Goal: Information Seeking & Learning: Understand process/instructions

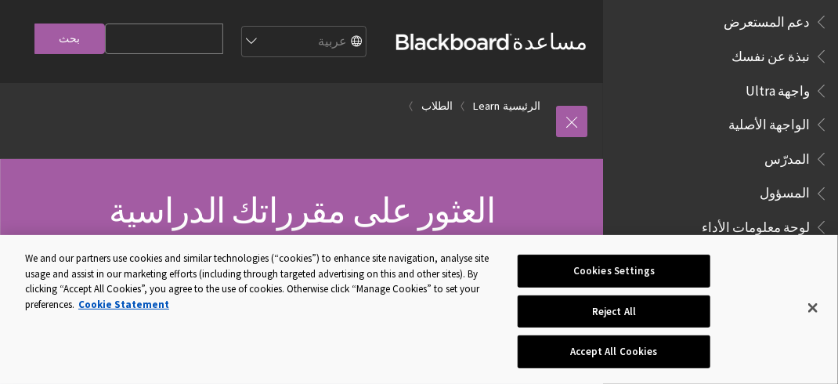
scroll to position [1384, 0]
click at [784, 150] on span "المدرّس" at bounding box center [787, 155] width 45 height 21
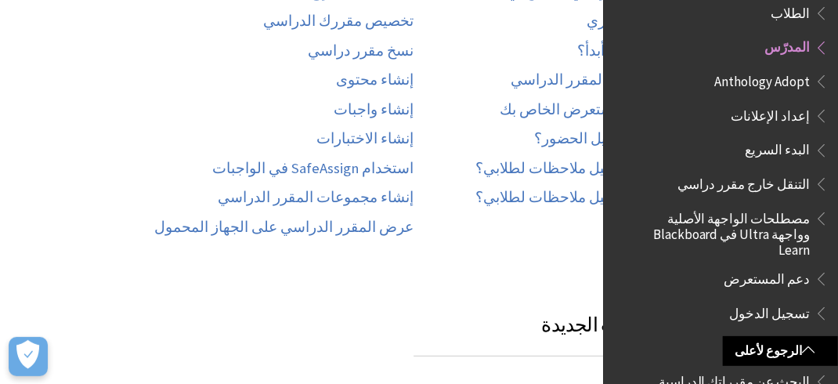
scroll to position [470, -111]
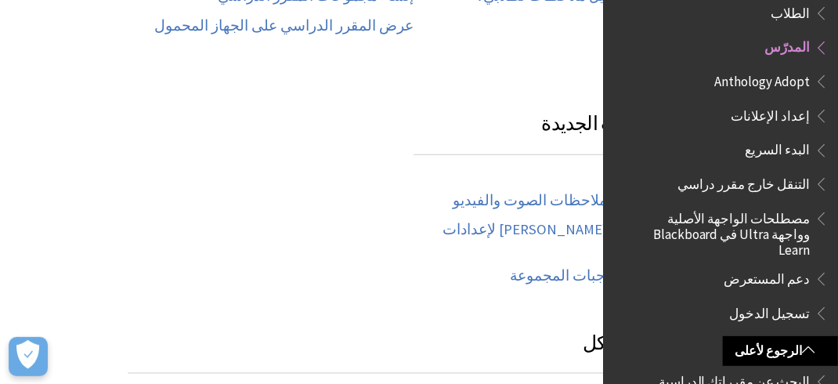
scroll to position [1096, -111]
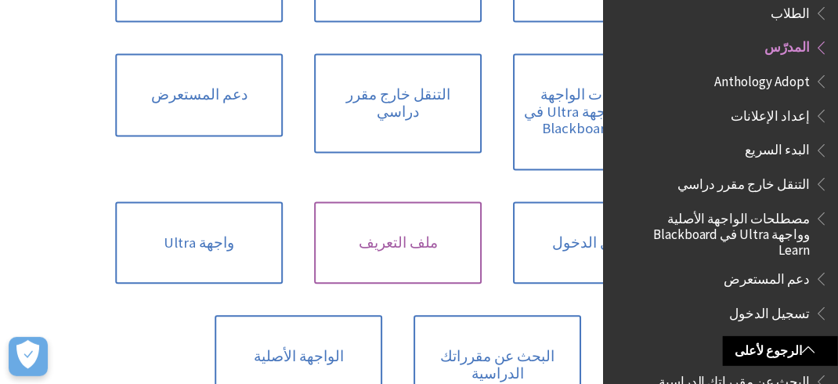
click at [391, 212] on link "ملف التعريف" at bounding box center [398, 242] width 168 height 83
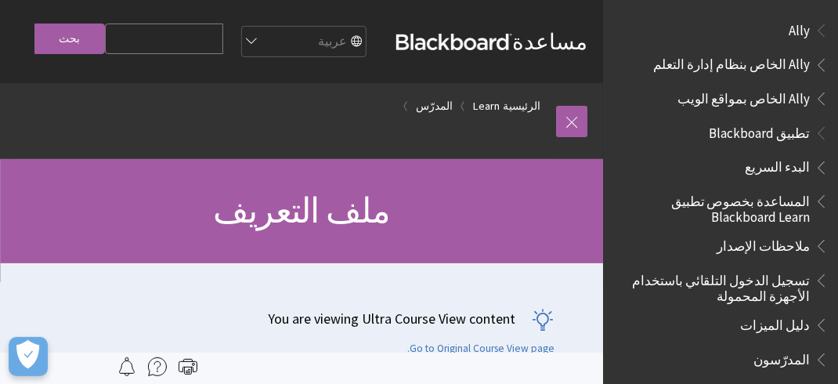
scroll to position [1428, 0]
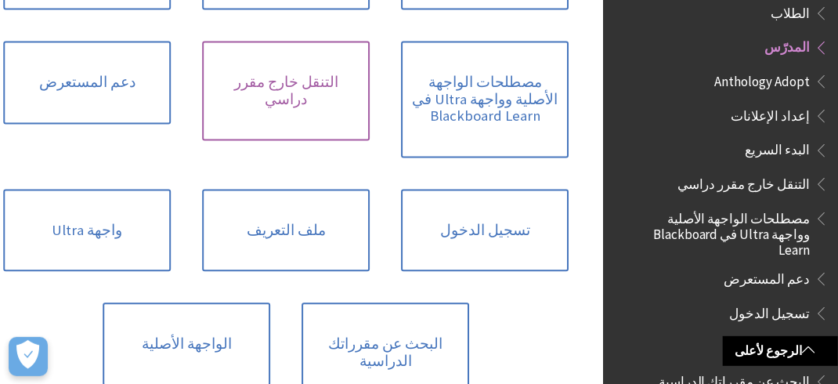
scroll to position [1112, 0]
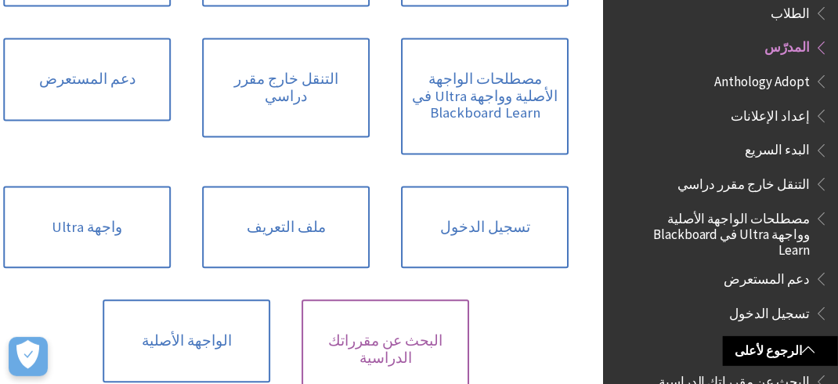
click at [393, 319] on link "البحث عن مقرراتك الدراسية" at bounding box center [385, 348] width 168 height 99
click at [391, 312] on link "البحث عن مقرراتك الدراسية" at bounding box center [385, 348] width 168 height 99
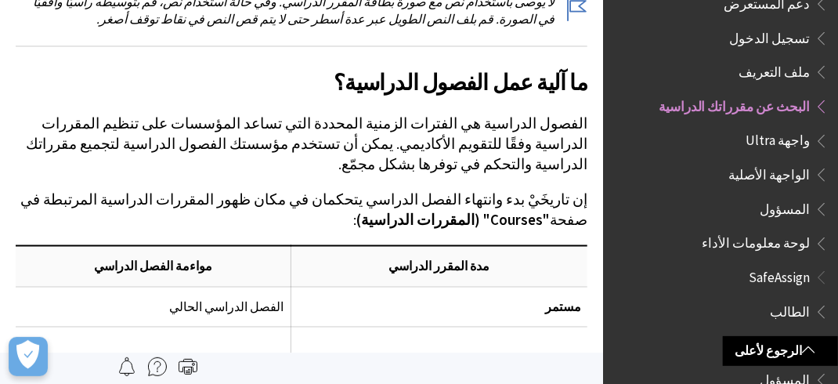
scroll to position [2897, 0]
